Goal: Task Accomplishment & Management: Use online tool/utility

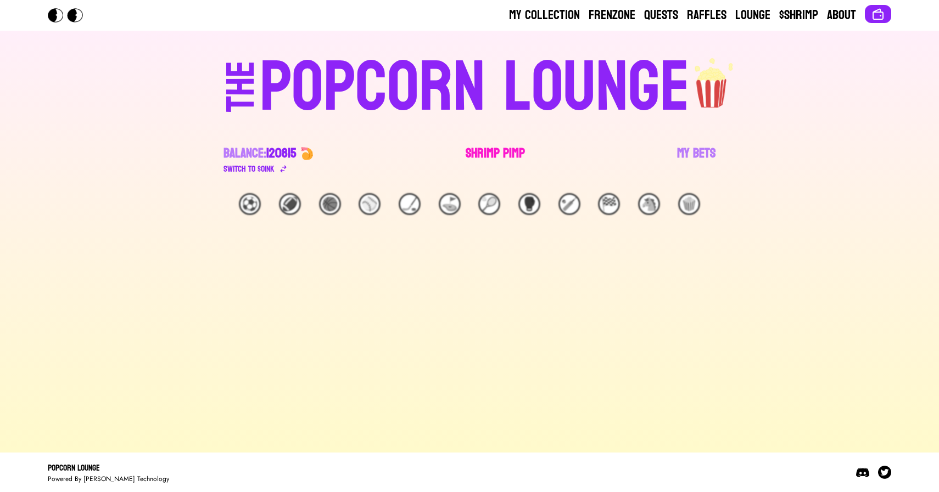
click at [491, 152] on link "Shrimp Pimp" at bounding box center [494, 160] width 59 height 31
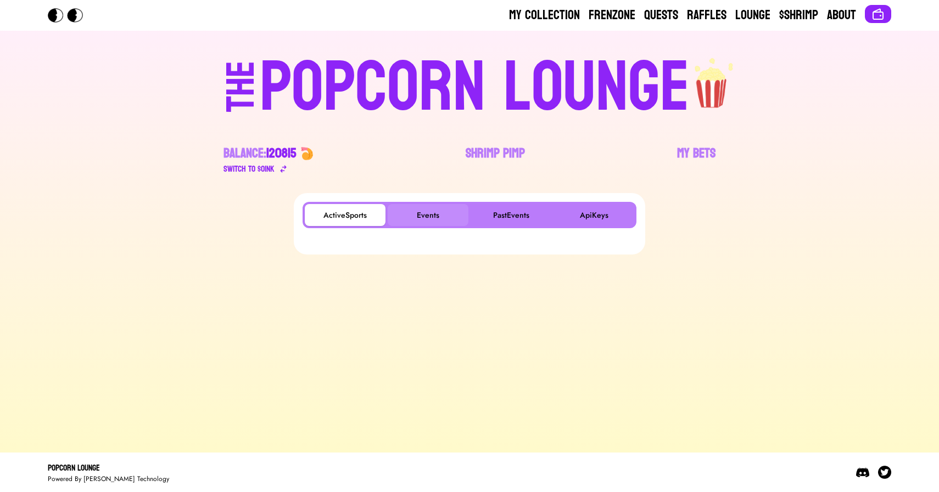
click at [429, 209] on button "Events" at bounding box center [428, 215] width 81 height 22
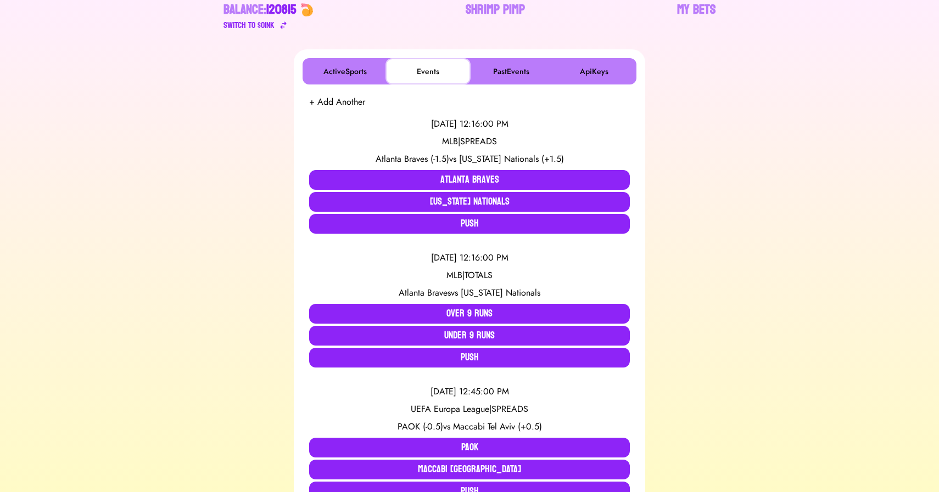
scroll to position [144, 0]
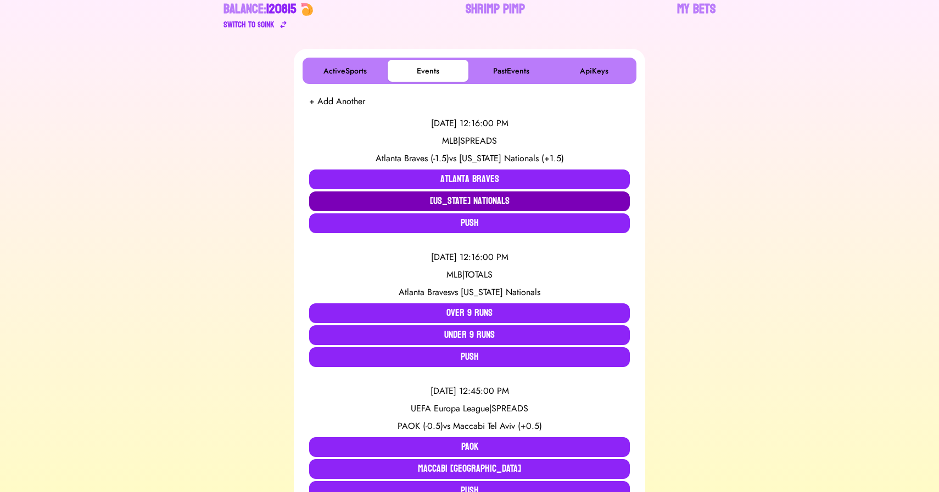
click at [428, 197] on button "[US_STATE] Nationals" at bounding box center [469, 202] width 321 height 20
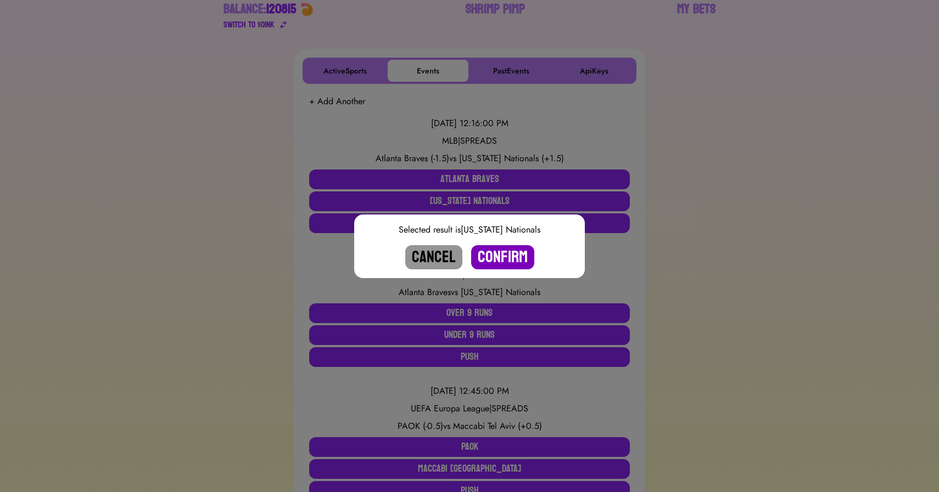
click at [500, 254] on button "Confirm" at bounding box center [502, 257] width 63 height 24
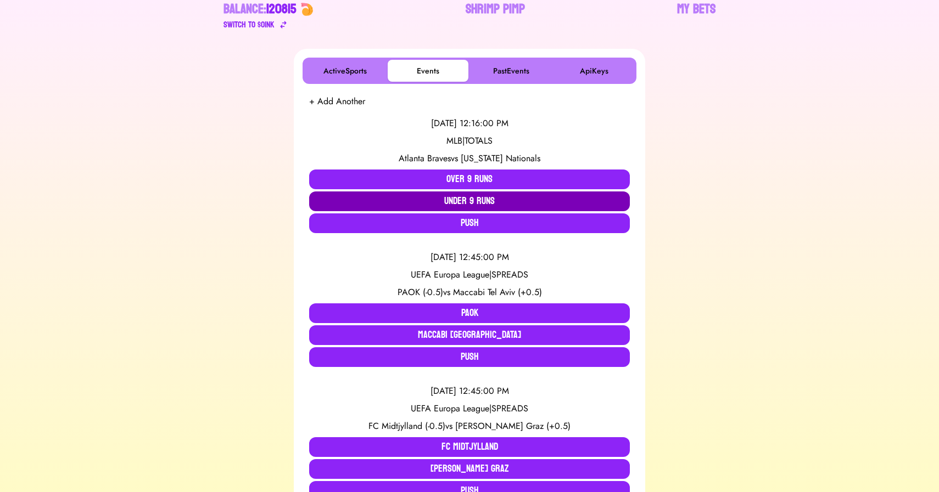
click at [471, 198] on button "Under 9 Runs" at bounding box center [469, 202] width 321 height 20
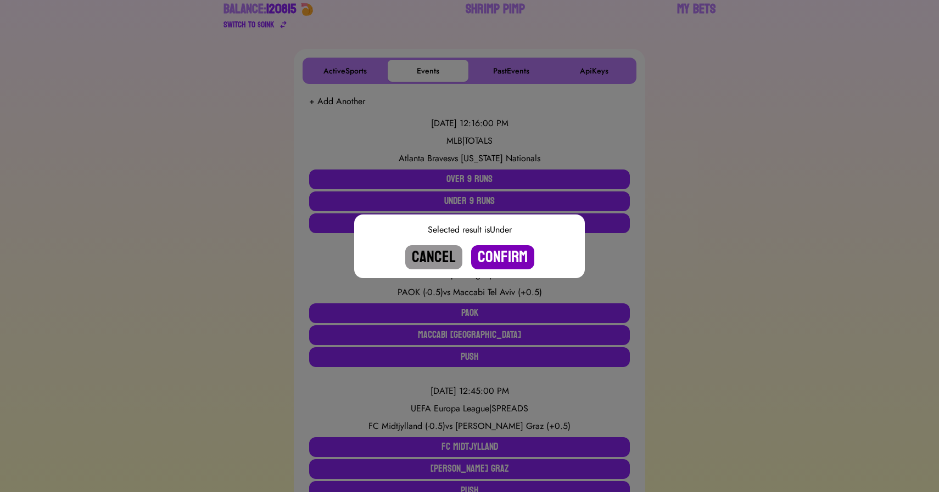
click at [492, 255] on button "Confirm" at bounding box center [502, 257] width 63 height 24
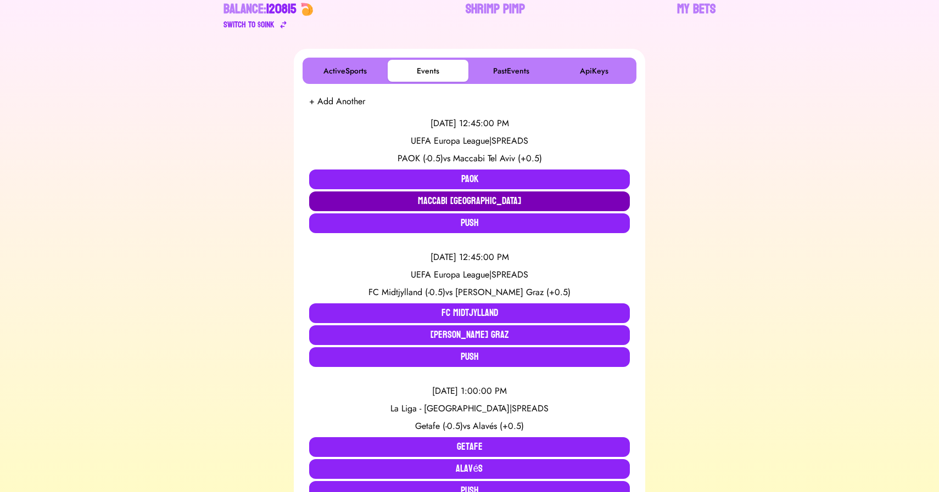
click at [420, 200] on button "Maccabi [GEOGRAPHIC_DATA]" at bounding box center [469, 202] width 321 height 20
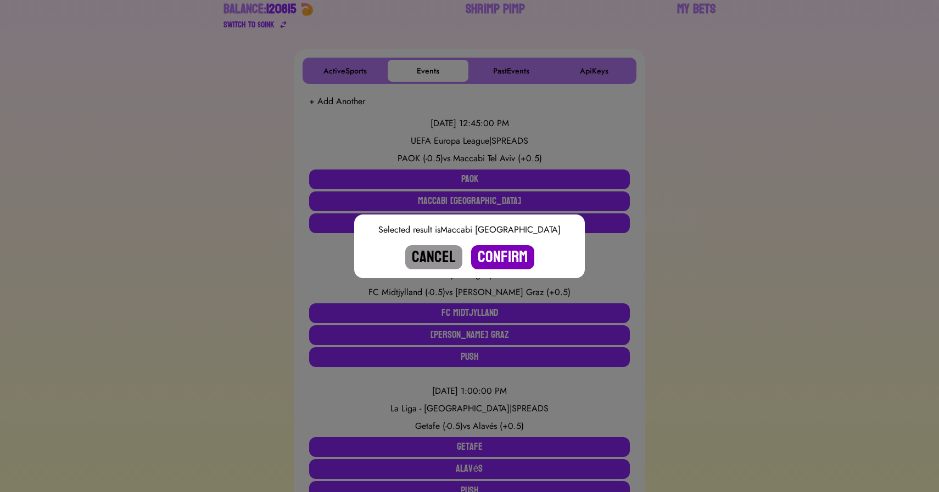
click at [515, 261] on button "Confirm" at bounding box center [502, 257] width 63 height 24
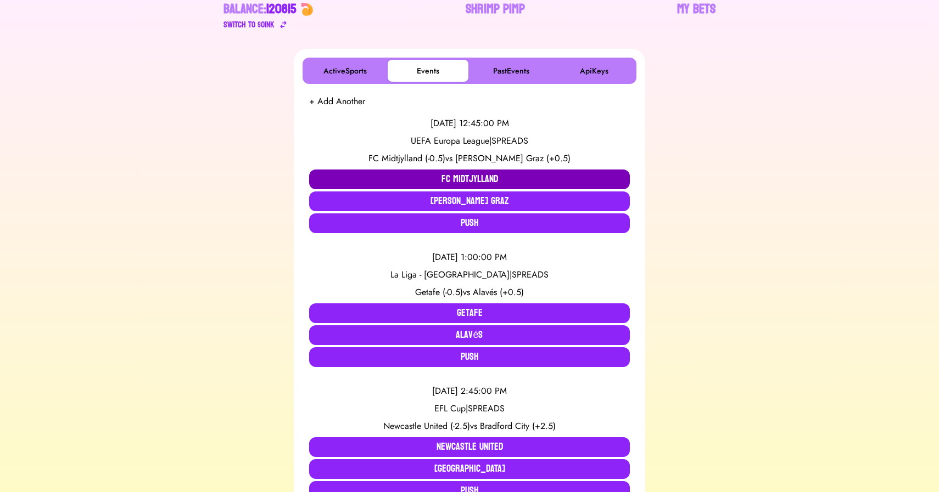
click at [414, 180] on button "FC Midtjylland" at bounding box center [469, 180] width 321 height 20
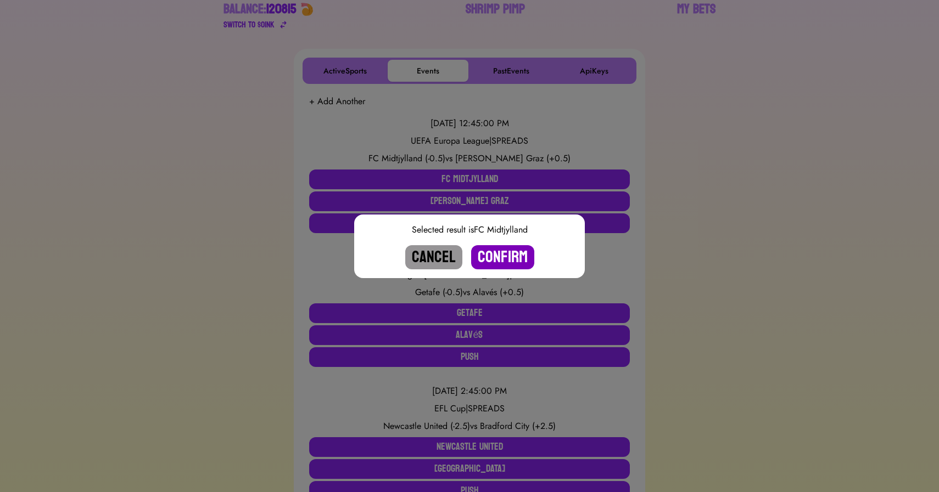
click at [510, 255] on button "Confirm" at bounding box center [502, 257] width 63 height 24
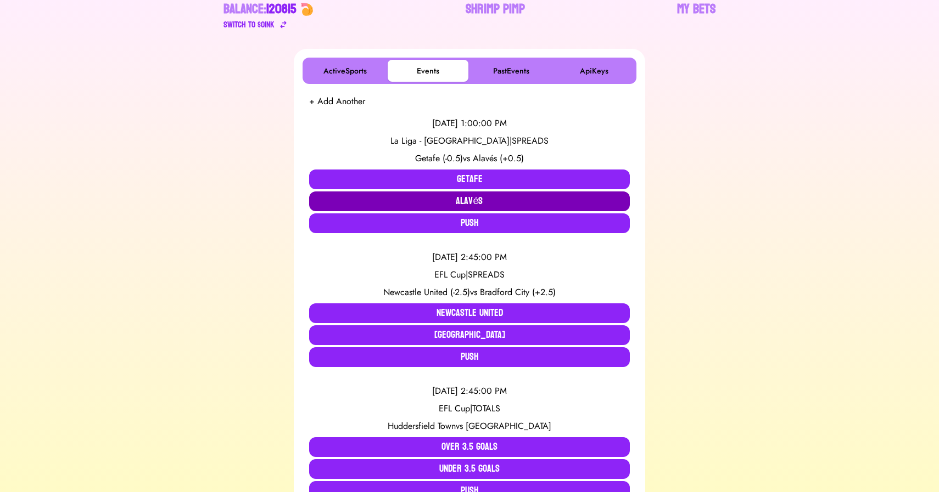
click at [489, 199] on button "Alavés" at bounding box center [469, 202] width 321 height 20
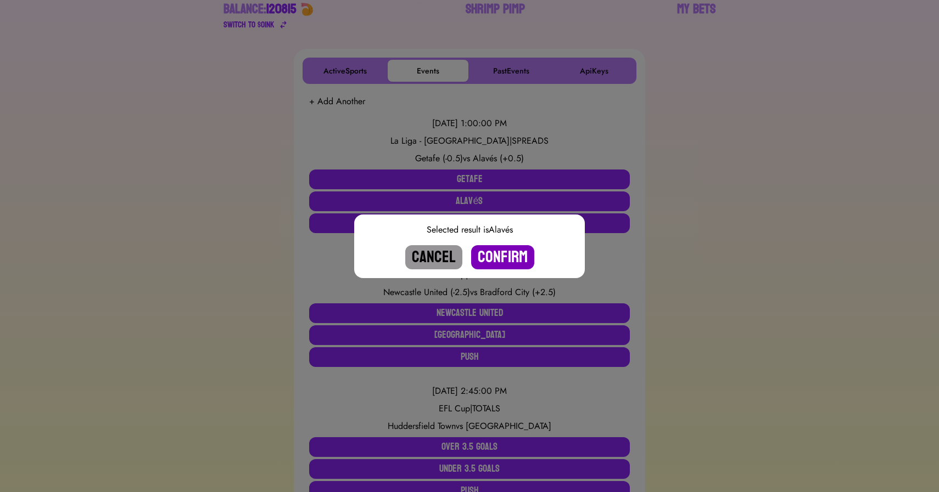
click at [509, 262] on button "Confirm" at bounding box center [502, 257] width 63 height 24
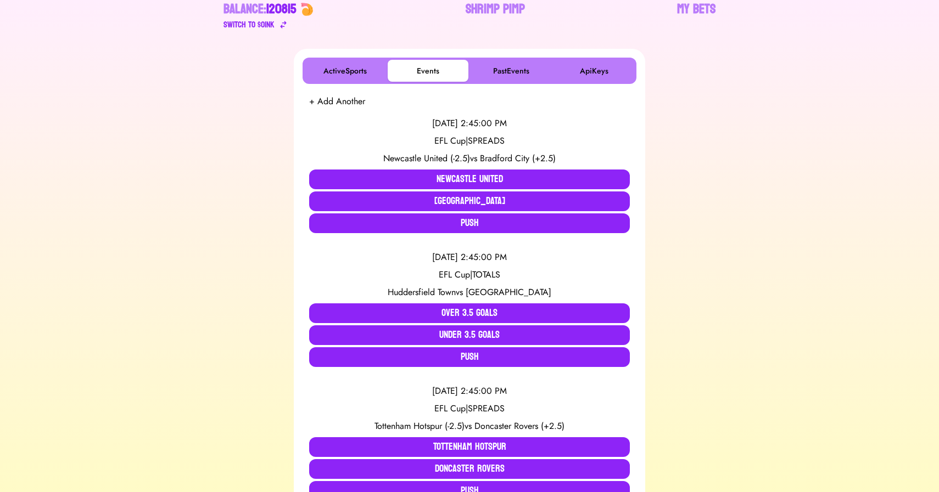
scroll to position [0, 0]
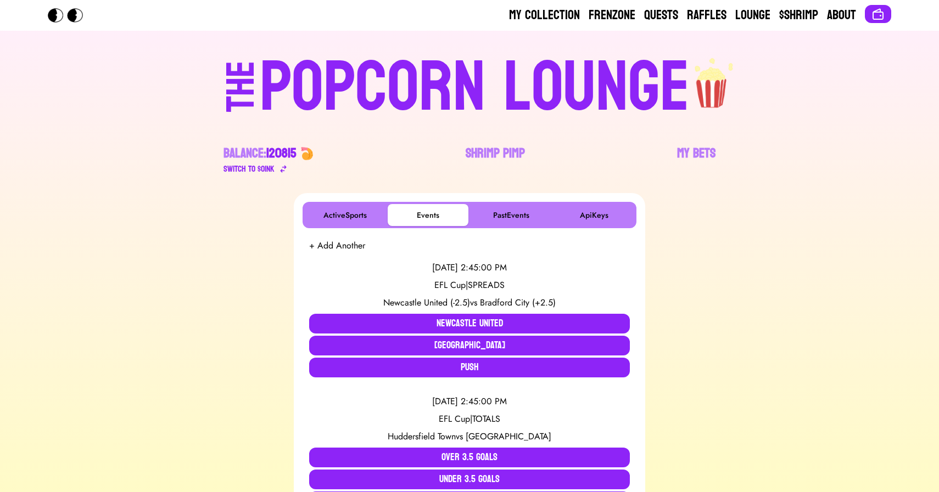
click at [551, 71] on div "POPCORN LOUNGE" at bounding box center [475, 88] width 430 height 70
